Goal: Check status: Check status

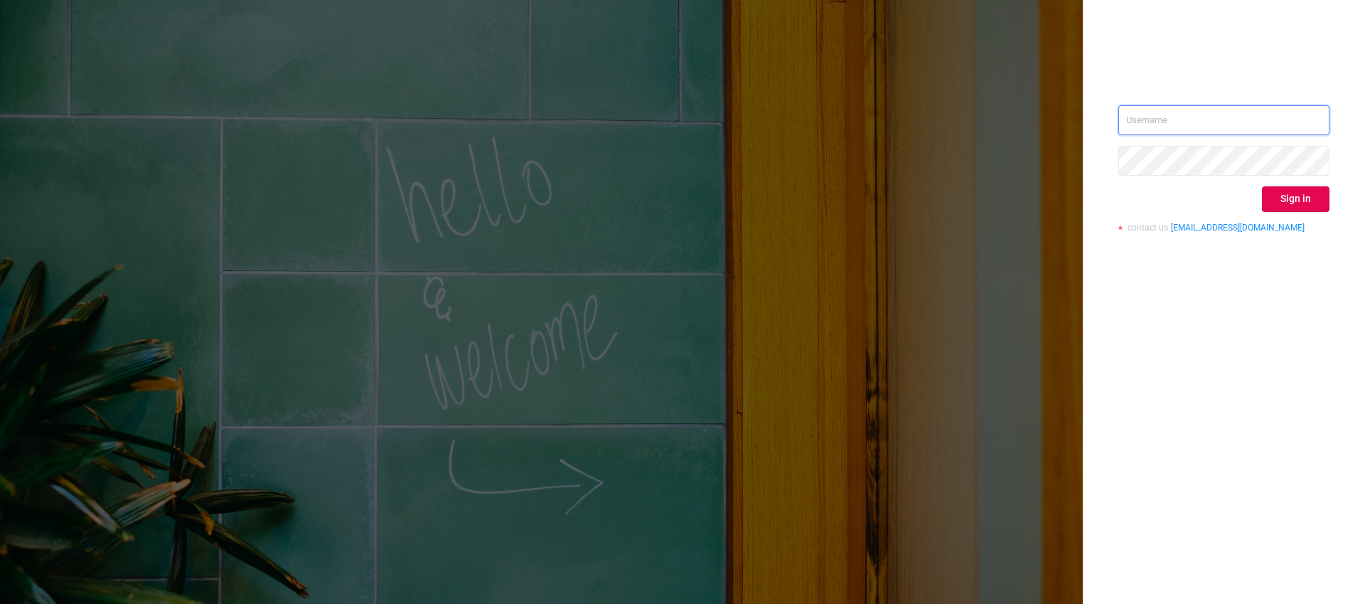
click at [1178, 121] on input "text" at bounding box center [1224, 120] width 211 height 30
type input "[EMAIL_ADDRESS][DOMAIN_NAME]"
click at [1299, 205] on button "Sign in" at bounding box center [1296, 199] width 68 height 26
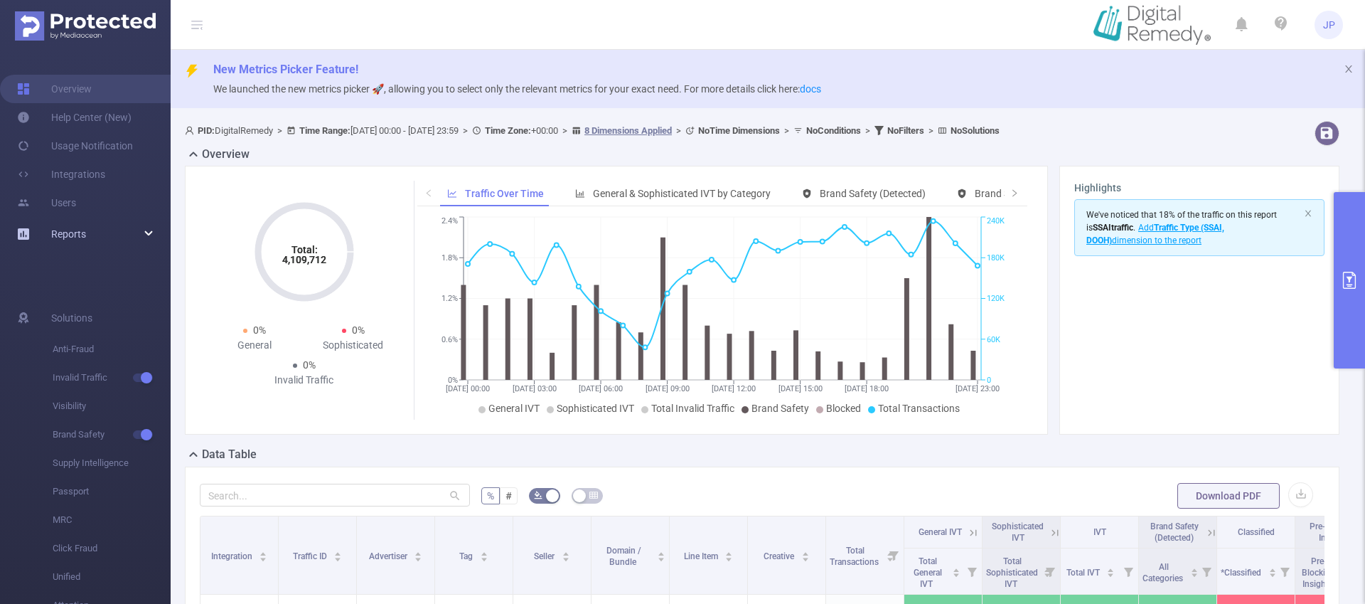
drag, startPoint x: 76, startPoint y: 240, endPoint x: 71, endPoint y: 250, distance: 11.1
click at [76, 239] on link "Reports" at bounding box center [68, 234] width 35 height 28
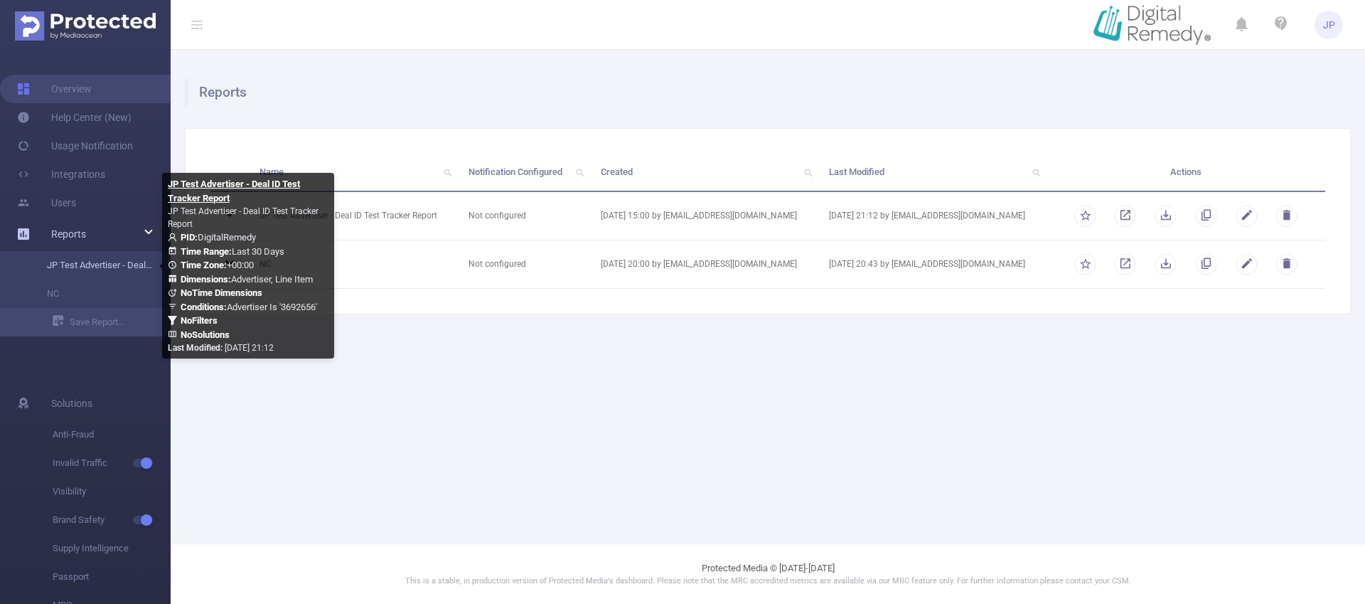
click at [70, 264] on link "JP Test Advertiser - Deal ID Test Tracker Report" at bounding box center [90, 265] width 125 height 28
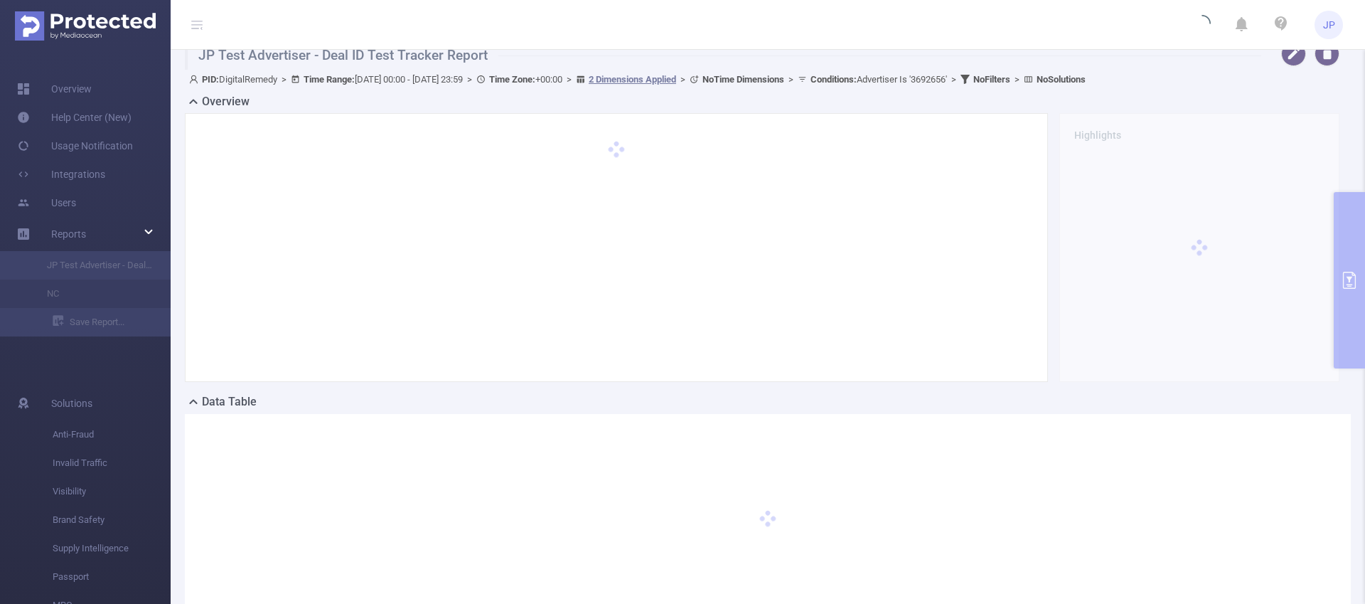
scroll to position [95, 0]
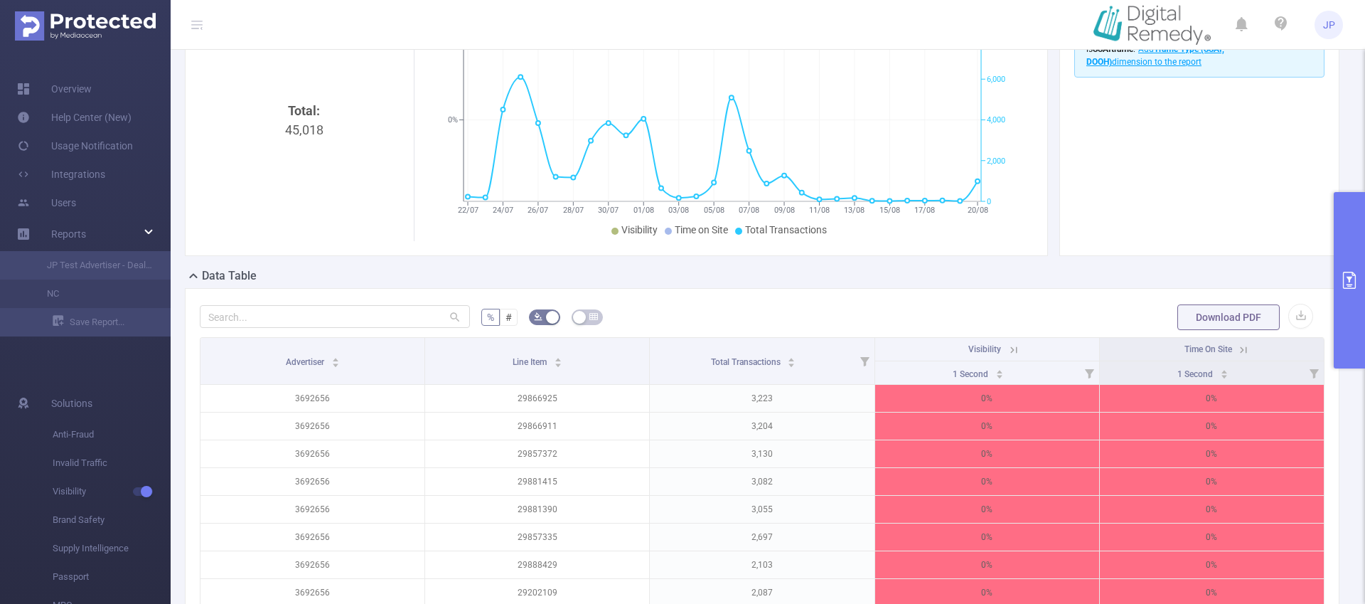
scroll to position [233, 0]
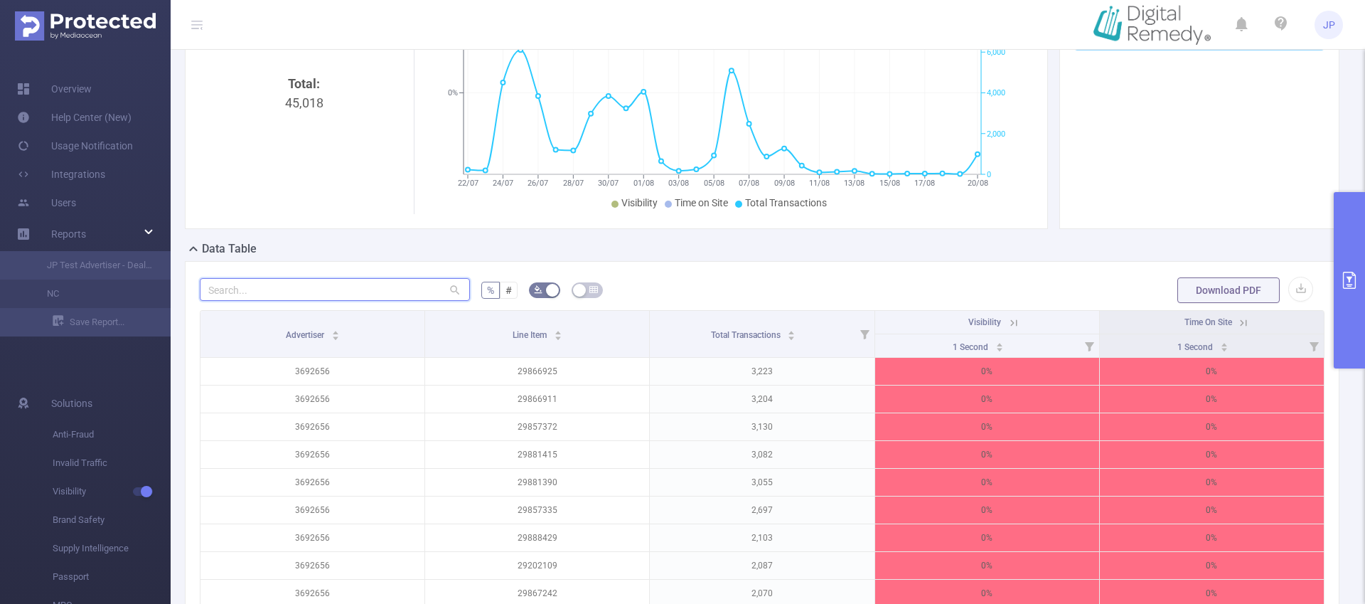
click at [277, 287] on input "text" at bounding box center [335, 289] width 270 height 23
click at [393, 291] on input "text" at bounding box center [335, 289] width 270 height 23
paste input "30022068"
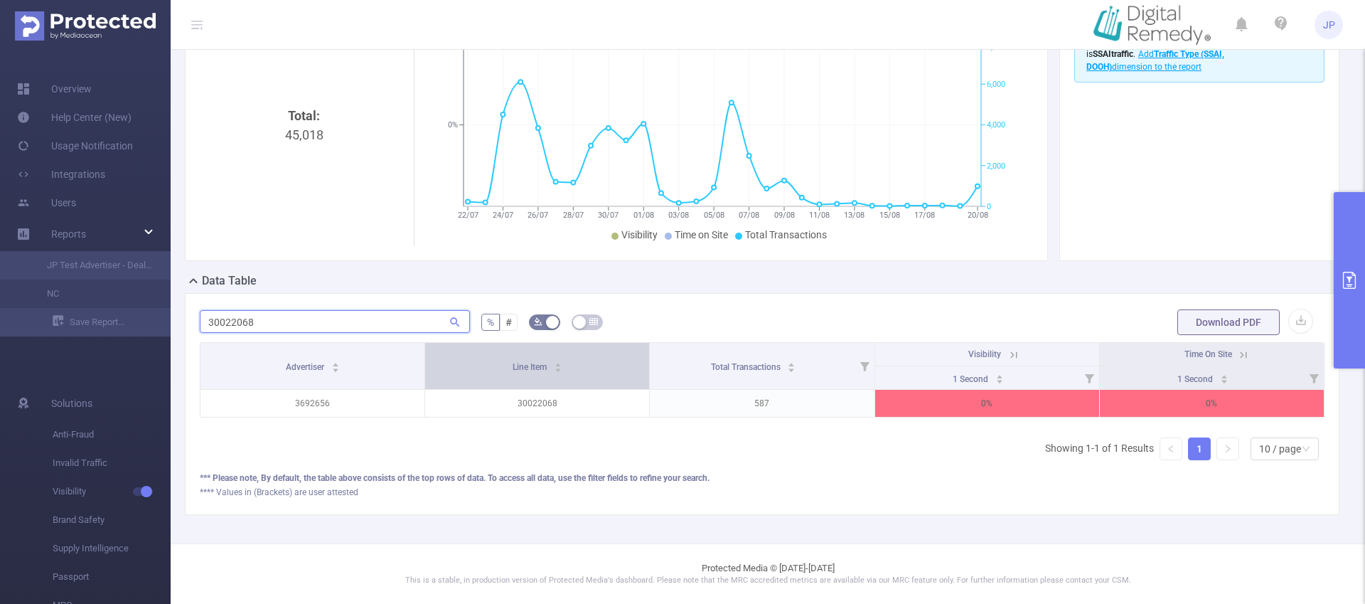
scroll to position [0, 3]
type input "30022068"
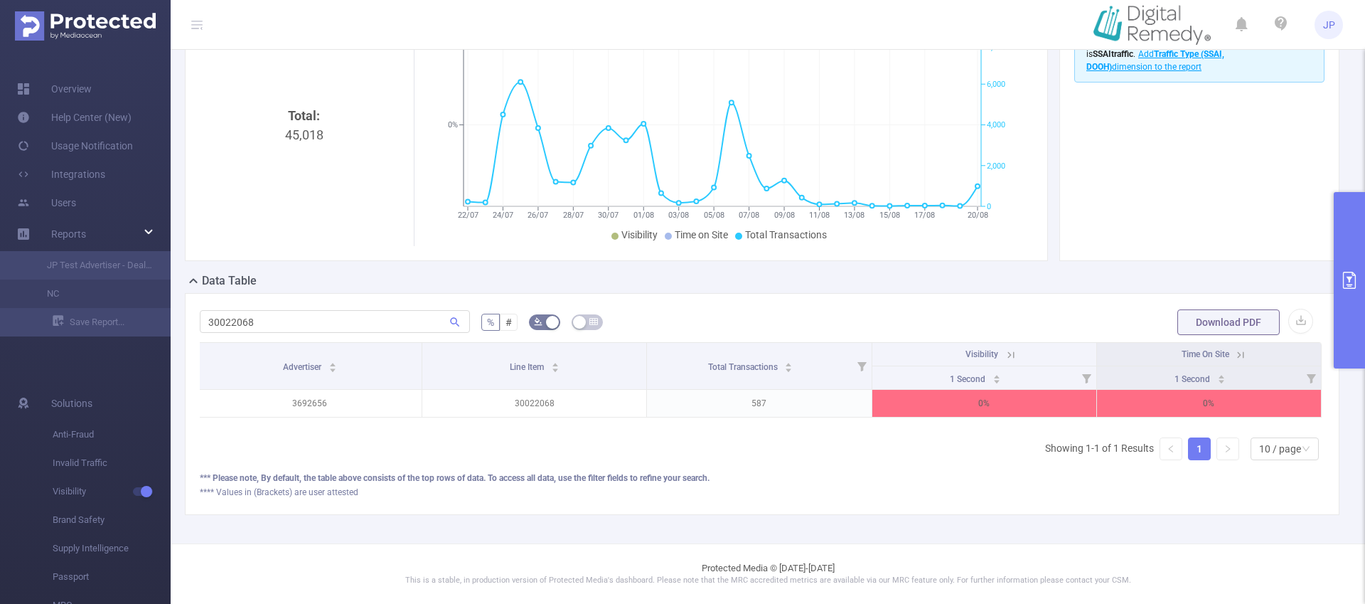
click at [1356, 272] on icon "primary" at bounding box center [1349, 280] width 17 height 17
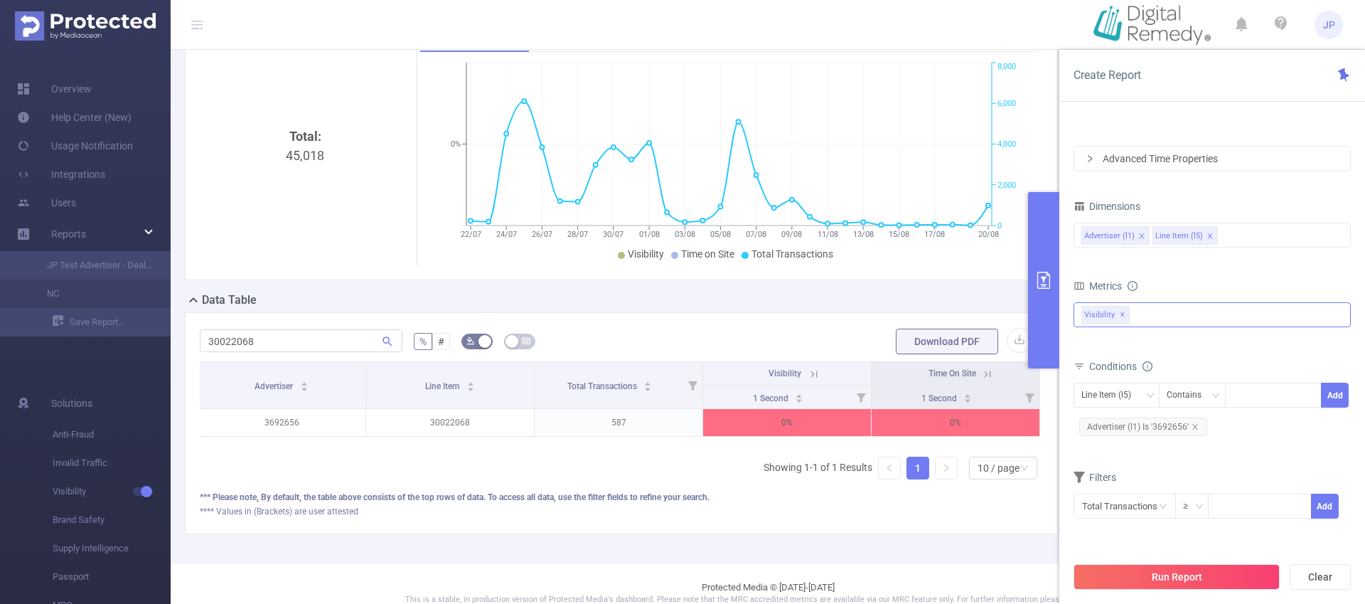
click at [1125, 316] on span "Visibility ✕" at bounding box center [1106, 315] width 48 height 18
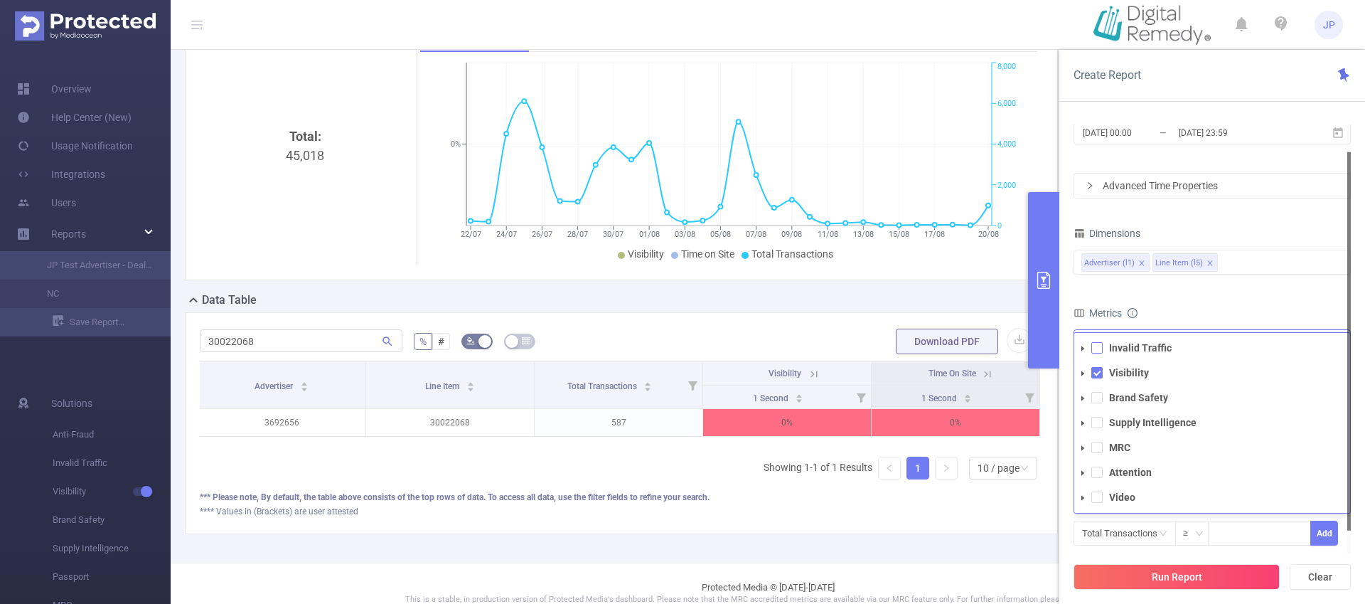
click at [1097, 348] on span at bounding box center [1096, 347] width 11 height 11
click at [1187, 578] on button "Run Report" at bounding box center [1177, 577] width 206 height 26
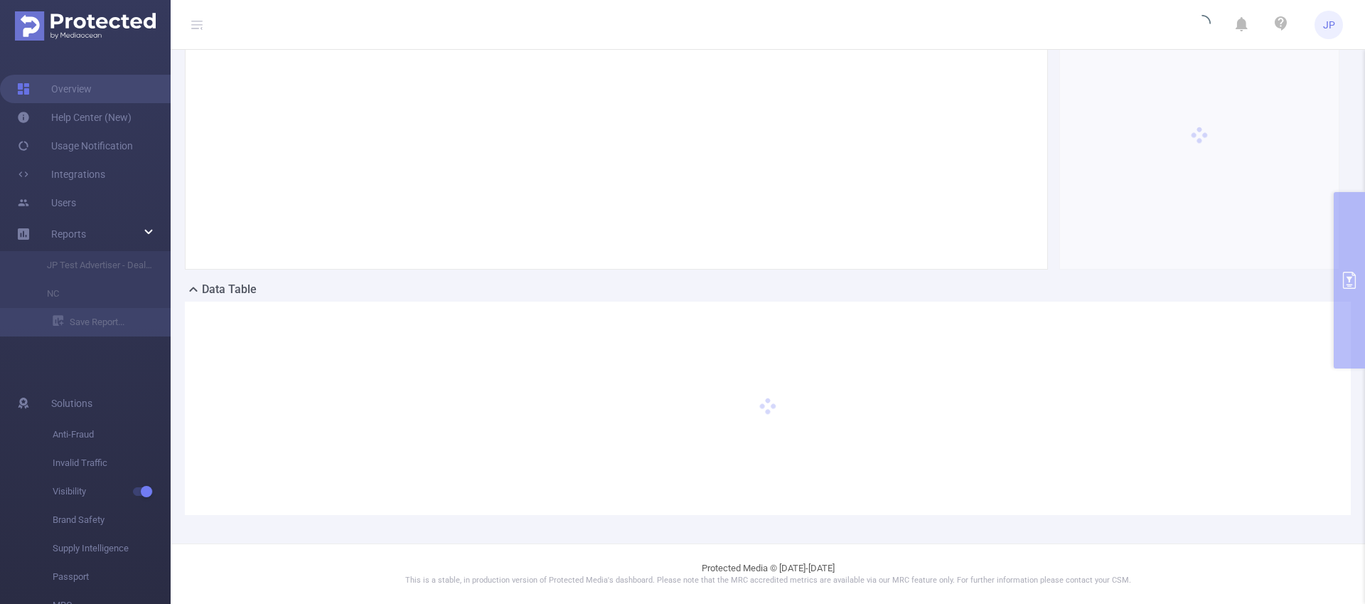
scroll to position [165, 0]
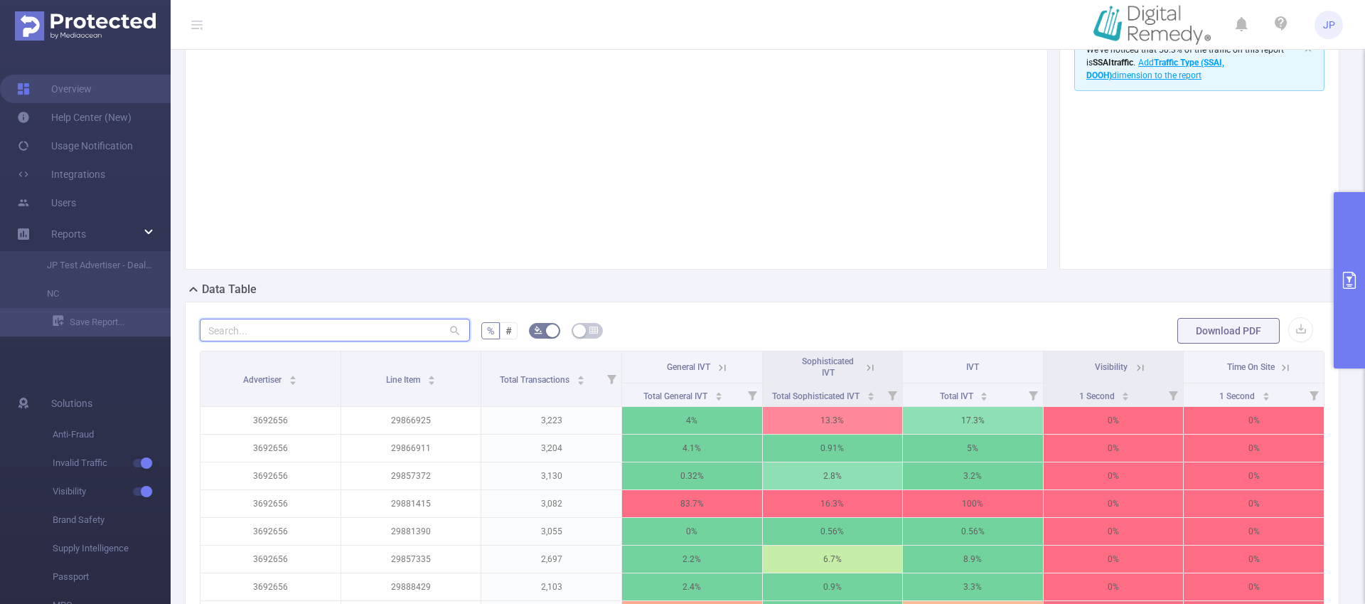
click at [372, 329] on input "text" at bounding box center [335, 330] width 270 height 23
paste input "30022068"
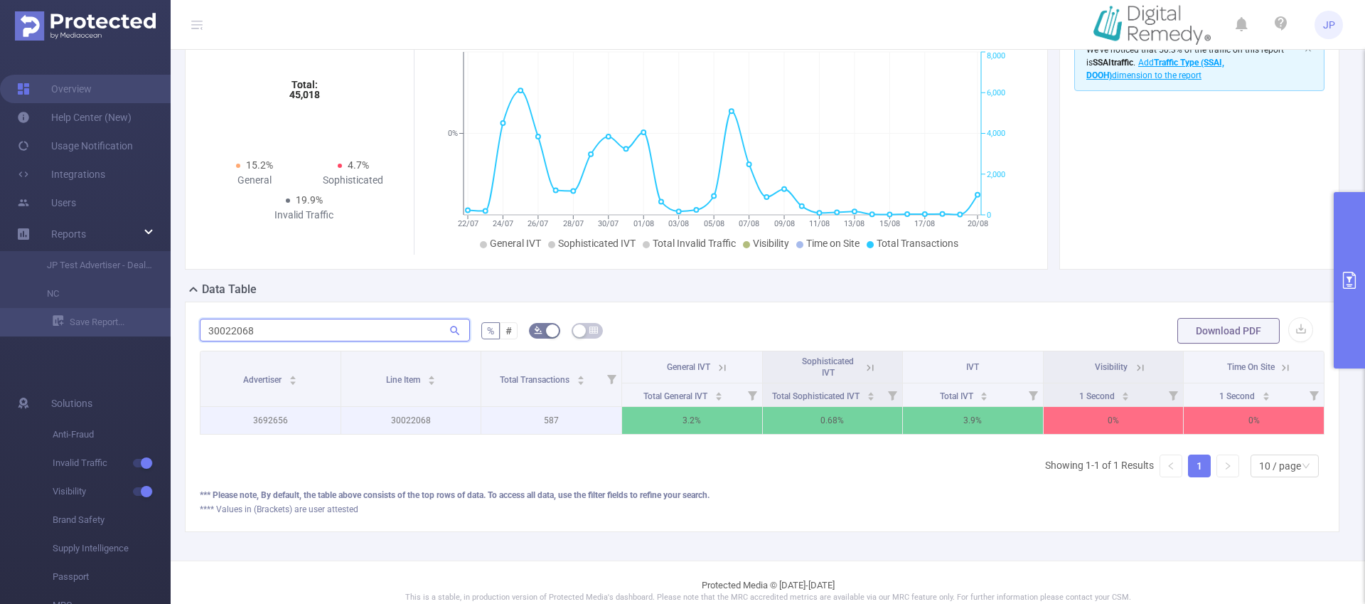
scroll to position [0, 3]
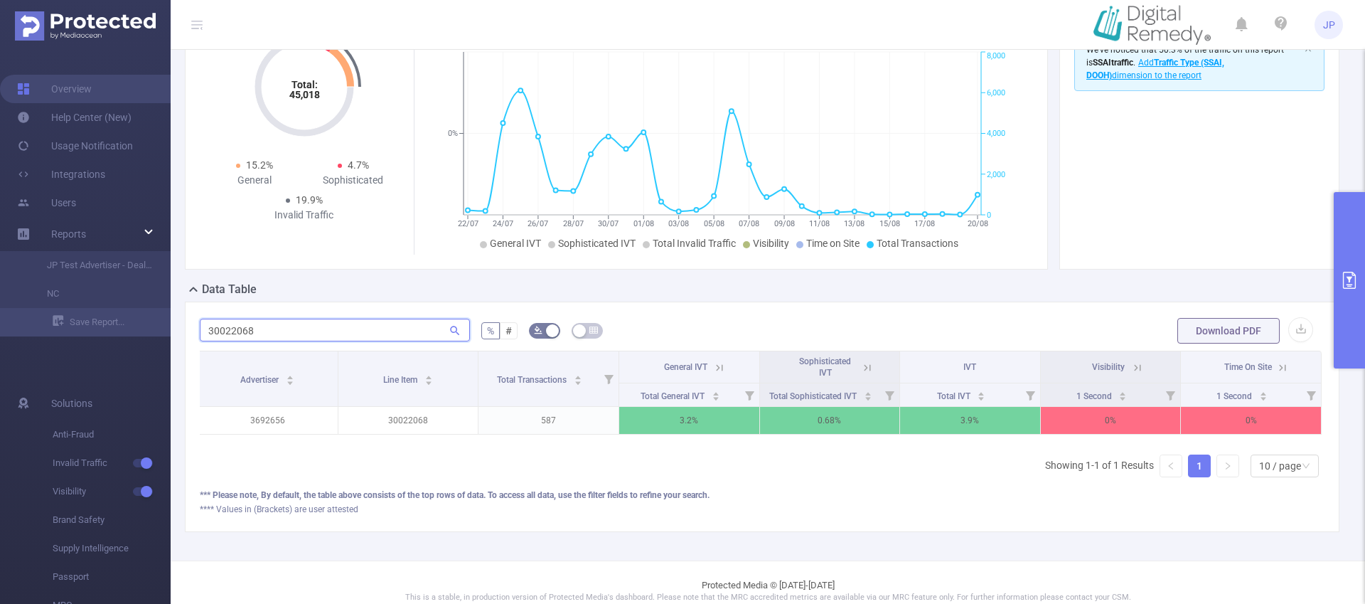
type input "30022068"
